Goal: Find specific page/section: Find specific page/section

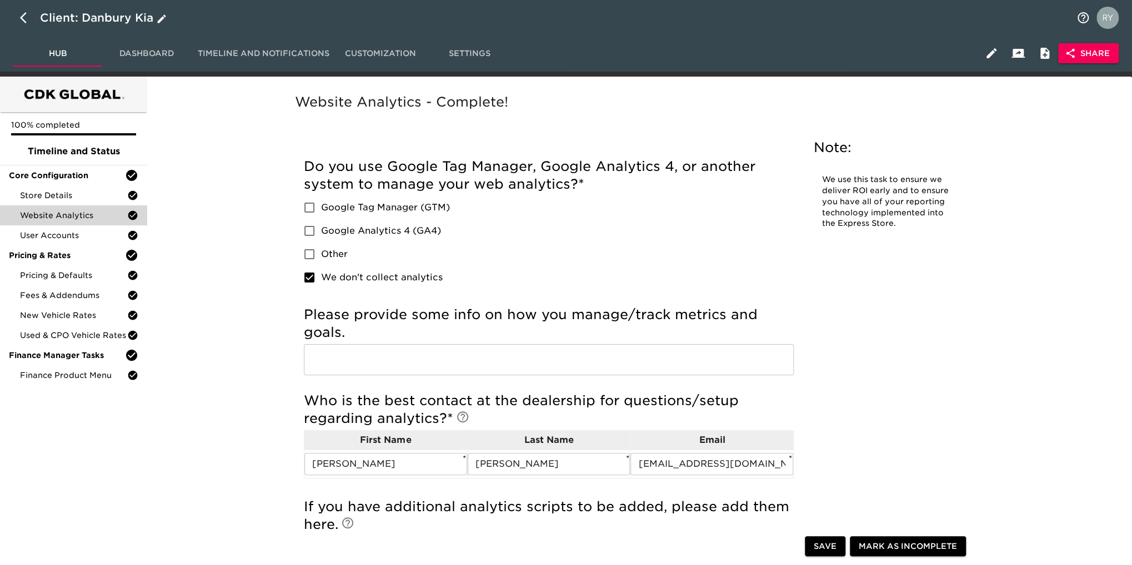
click at [22, 18] on icon "button" at bounding box center [23, 17] width 7 height 11
select select "10"
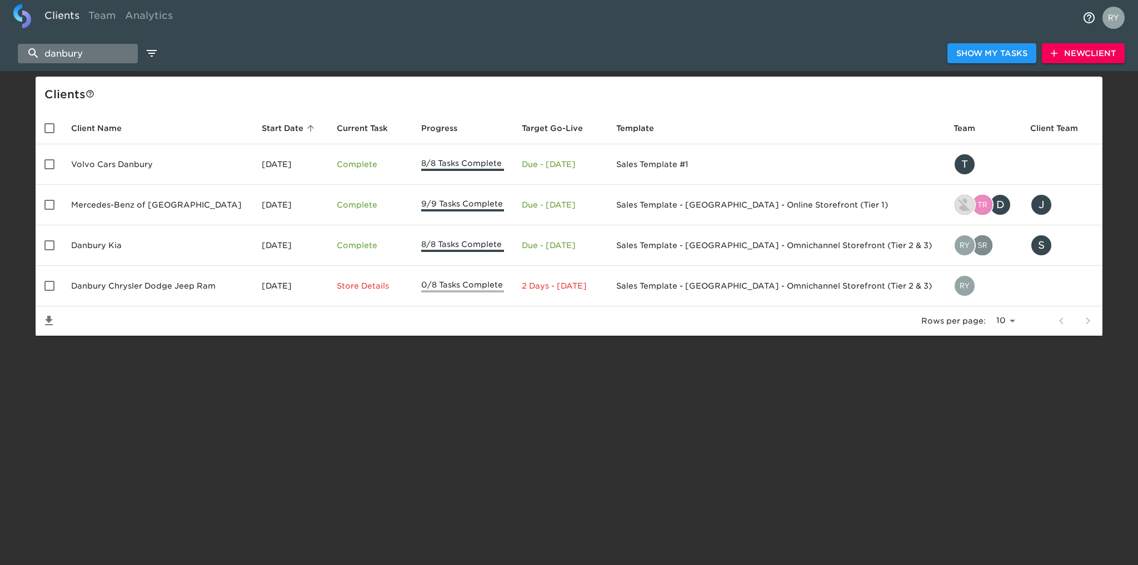
click at [102, 52] on input "danbury" at bounding box center [78, 53] width 120 height 19
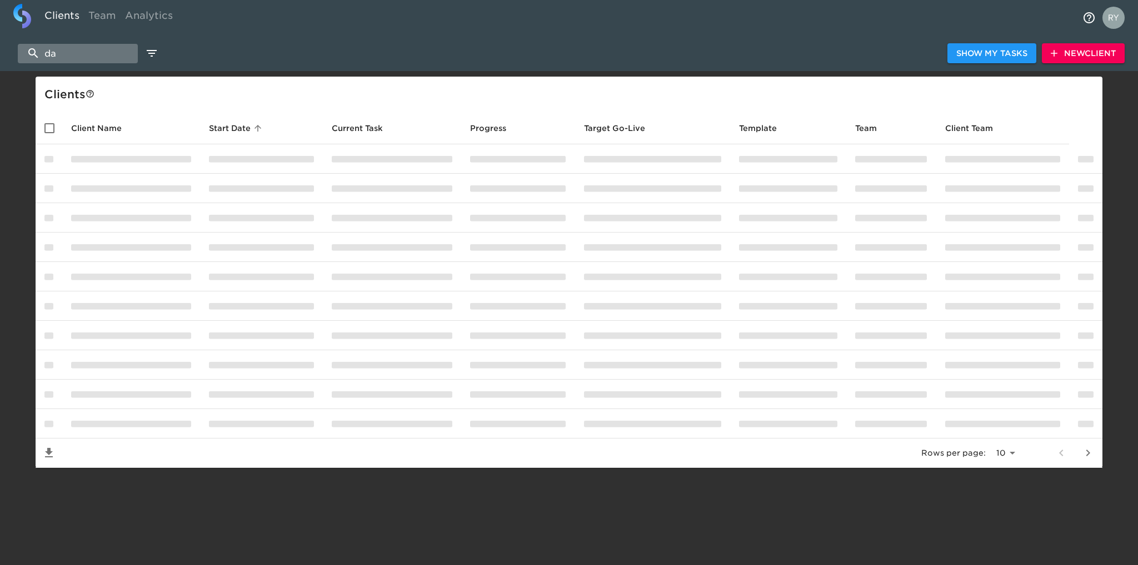
type input "d"
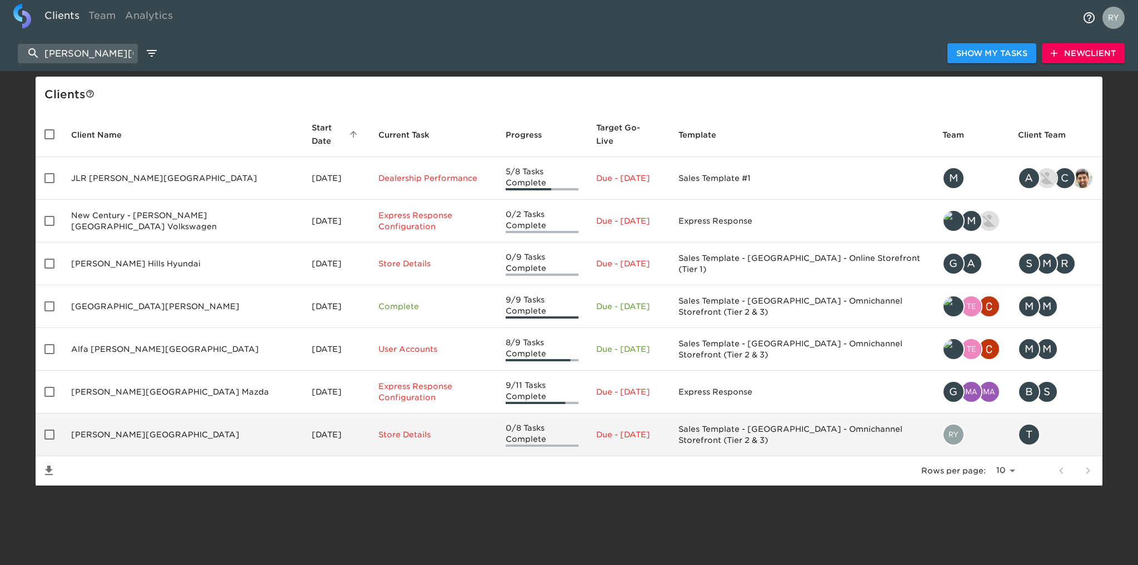
type input "[PERSON_NAME][GEOGRAPHIC_DATA]"
click at [121, 414] on td "[PERSON_NAME][GEOGRAPHIC_DATA]" at bounding box center [182, 435] width 241 height 43
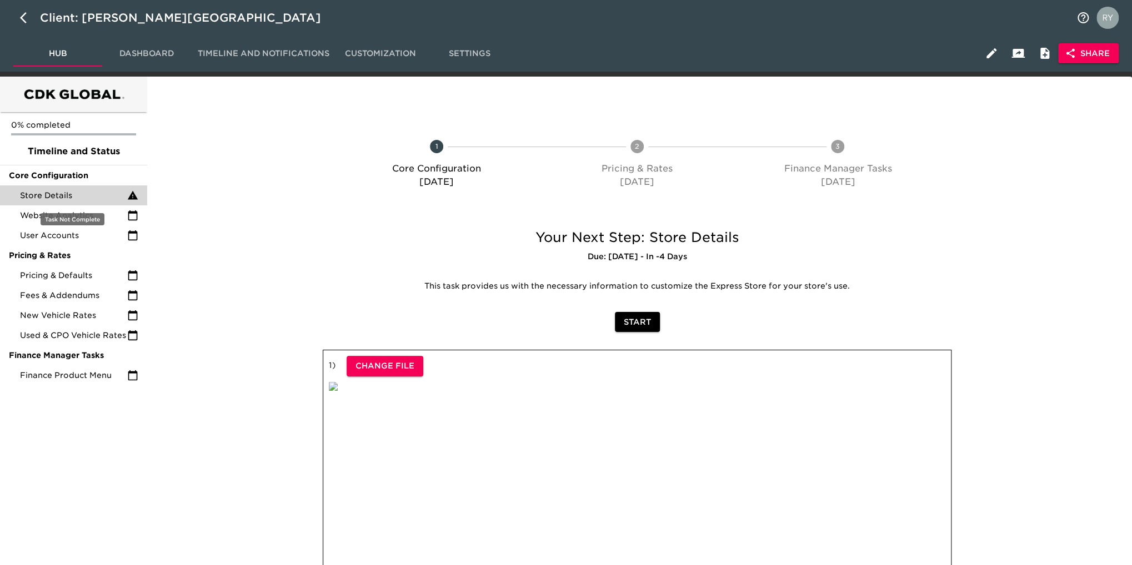
click at [53, 190] on span "Store Details" at bounding box center [73, 195] width 107 height 11
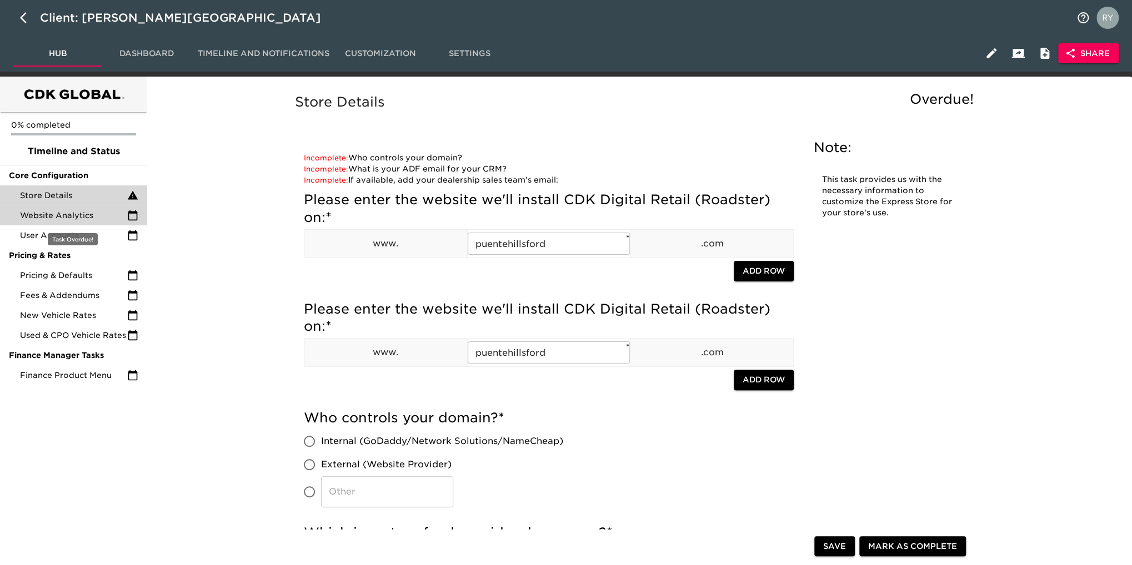
click at [86, 219] on span "Website Analytics" at bounding box center [73, 215] width 107 height 11
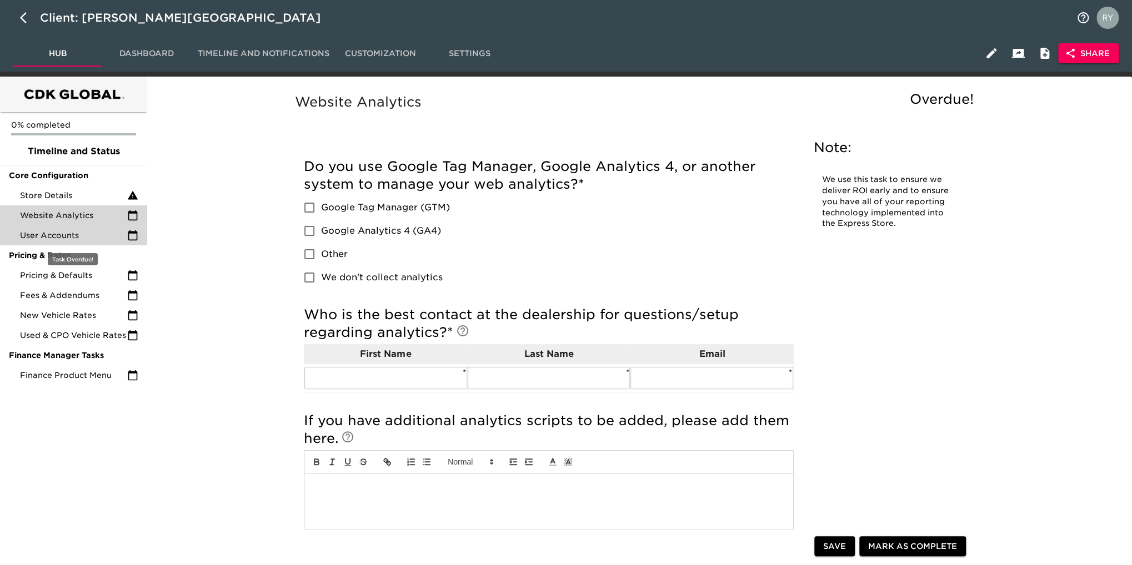
click at [77, 237] on span "User Accounts" at bounding box center [73, 235] width 107 height 11
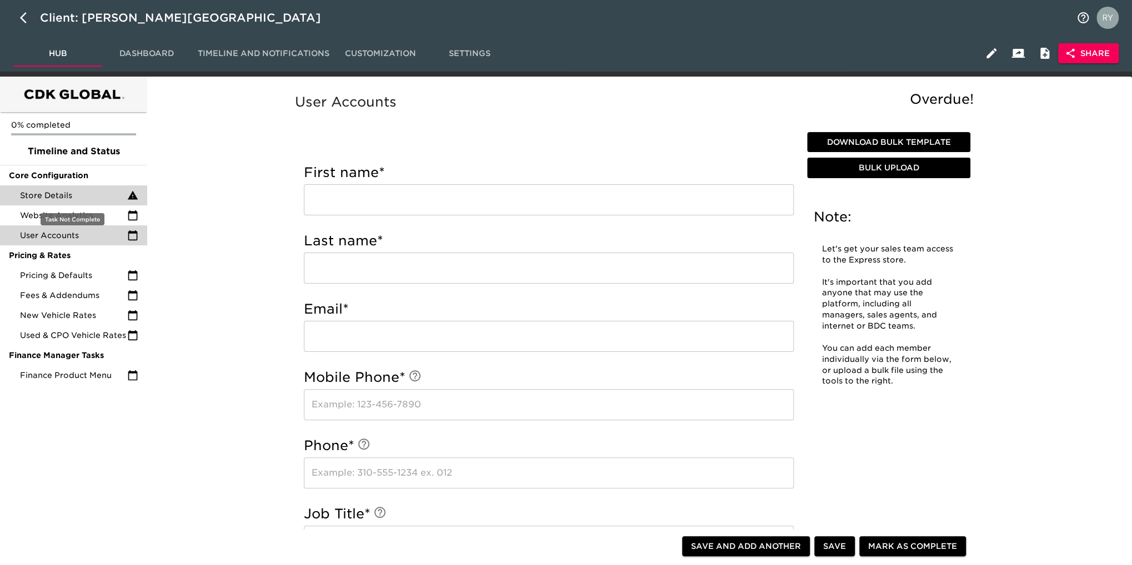
click at [58, 196] on span "Store Details" at bounding box center [73, 195] width 107 height 11
